Goal: Find specific page/section: Find specific page/section

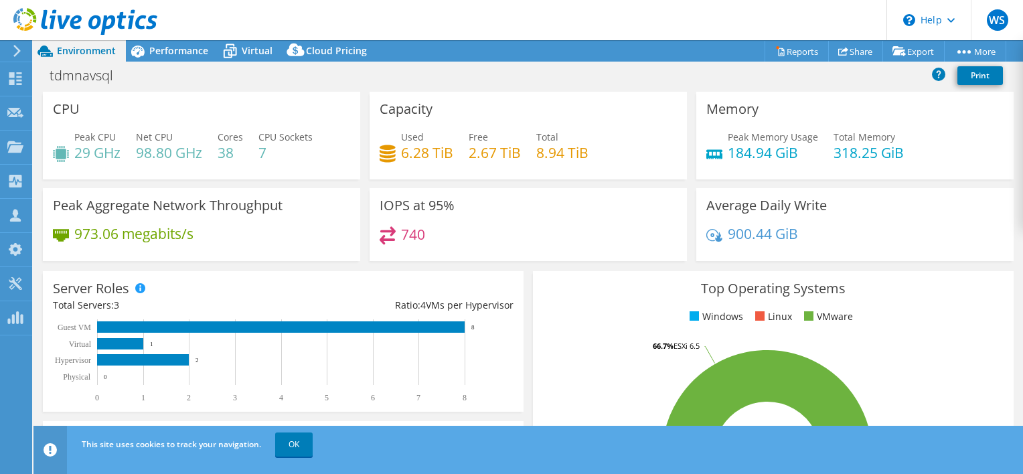
select select "USWest"
select select "USD"
click at [15, 78] on icon at bounding box center [15, 78] width 16 height 13
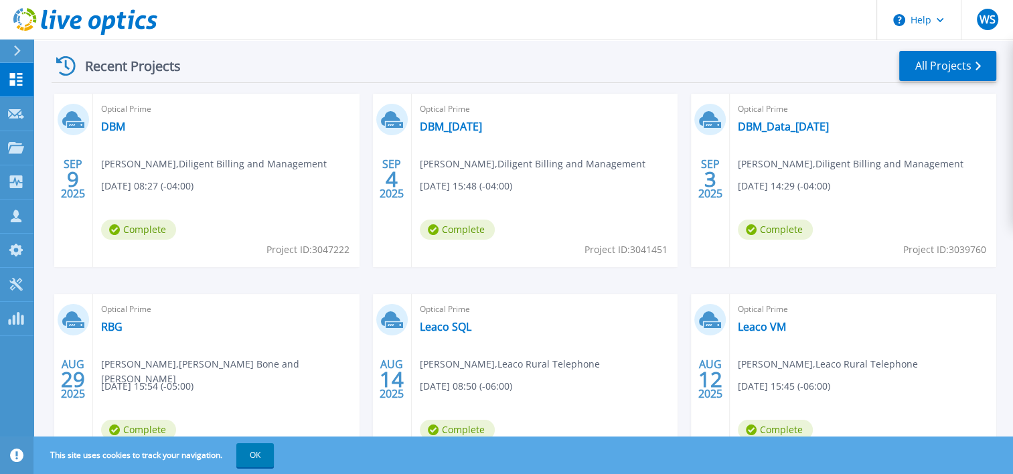
scroll to position [201, 0]
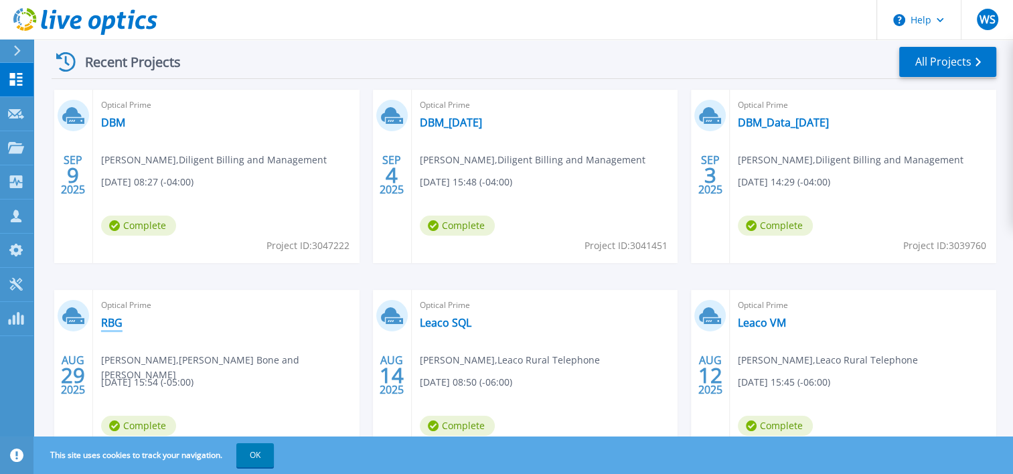
click at [109, 319] on link "RBG" at bounding box center [111, 322] width 21 height 13
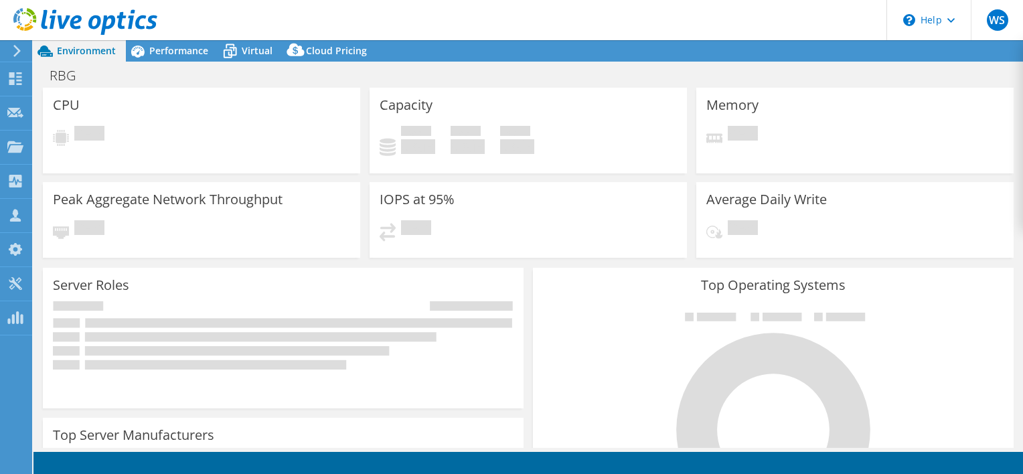
select select "USWest"
select select "USD"
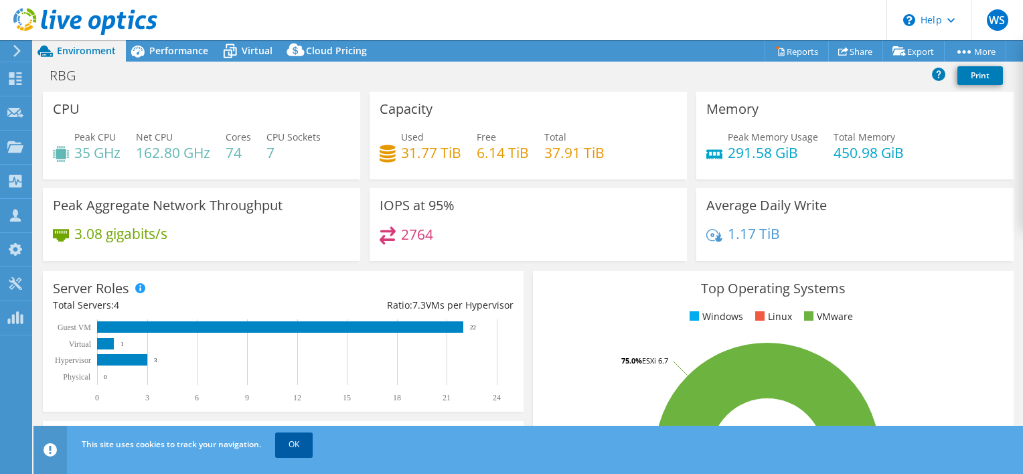
click at [295, 442] on link "OK" at bounding box center [294, 445] width 38 height 24
